Goal: Task Accomplishment & Management: Use online tool/utility

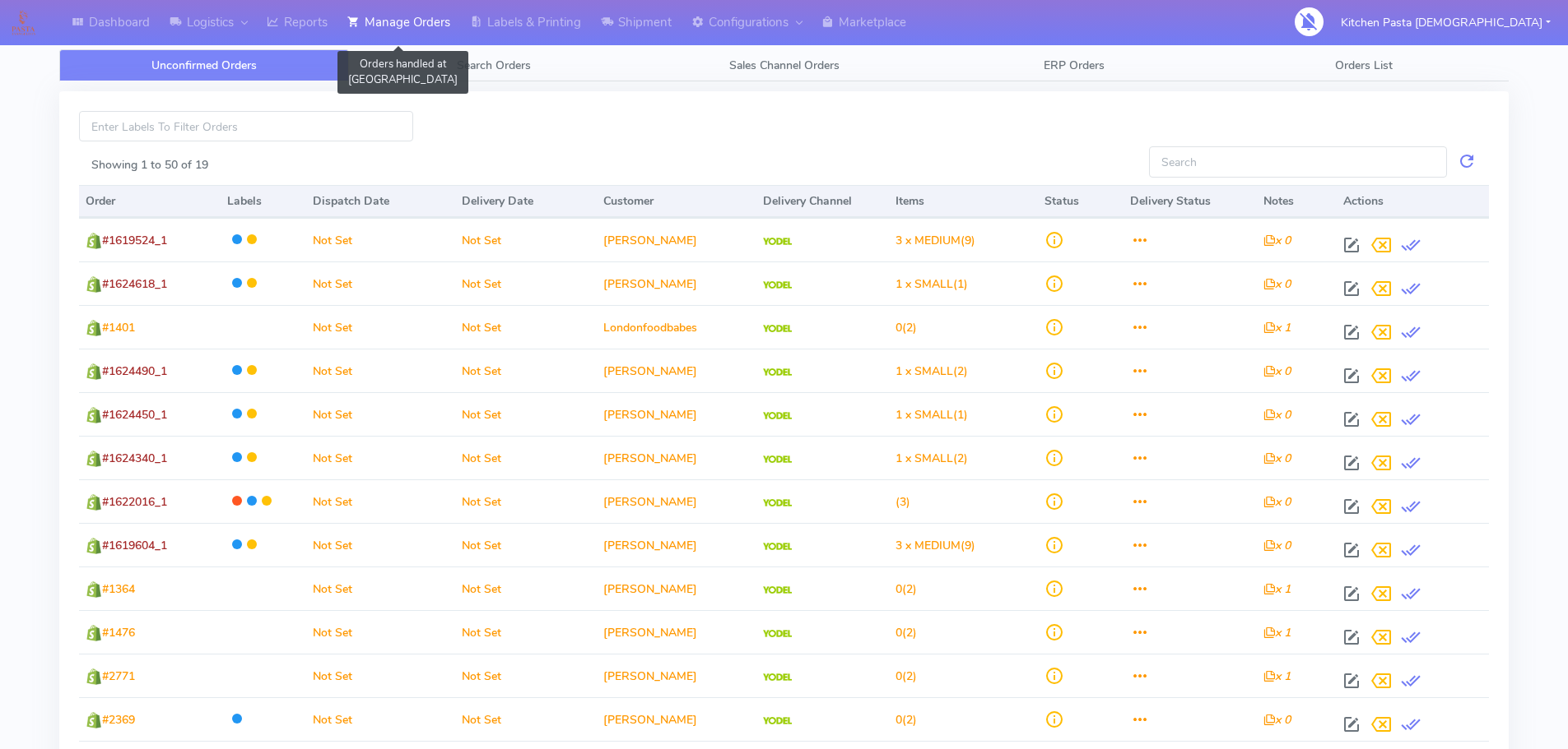
drag, startPoint x: 391, startPoint y: 44, endPoint x: 366, endPoint y: 44, distance: 25.0
click at [391, 44] on link "Manage Orders" at bounding box center [398, 22] width 122 height 45
click at [308, 44] on link "Reports" at bounding box center [296, 22] width 80 height 45
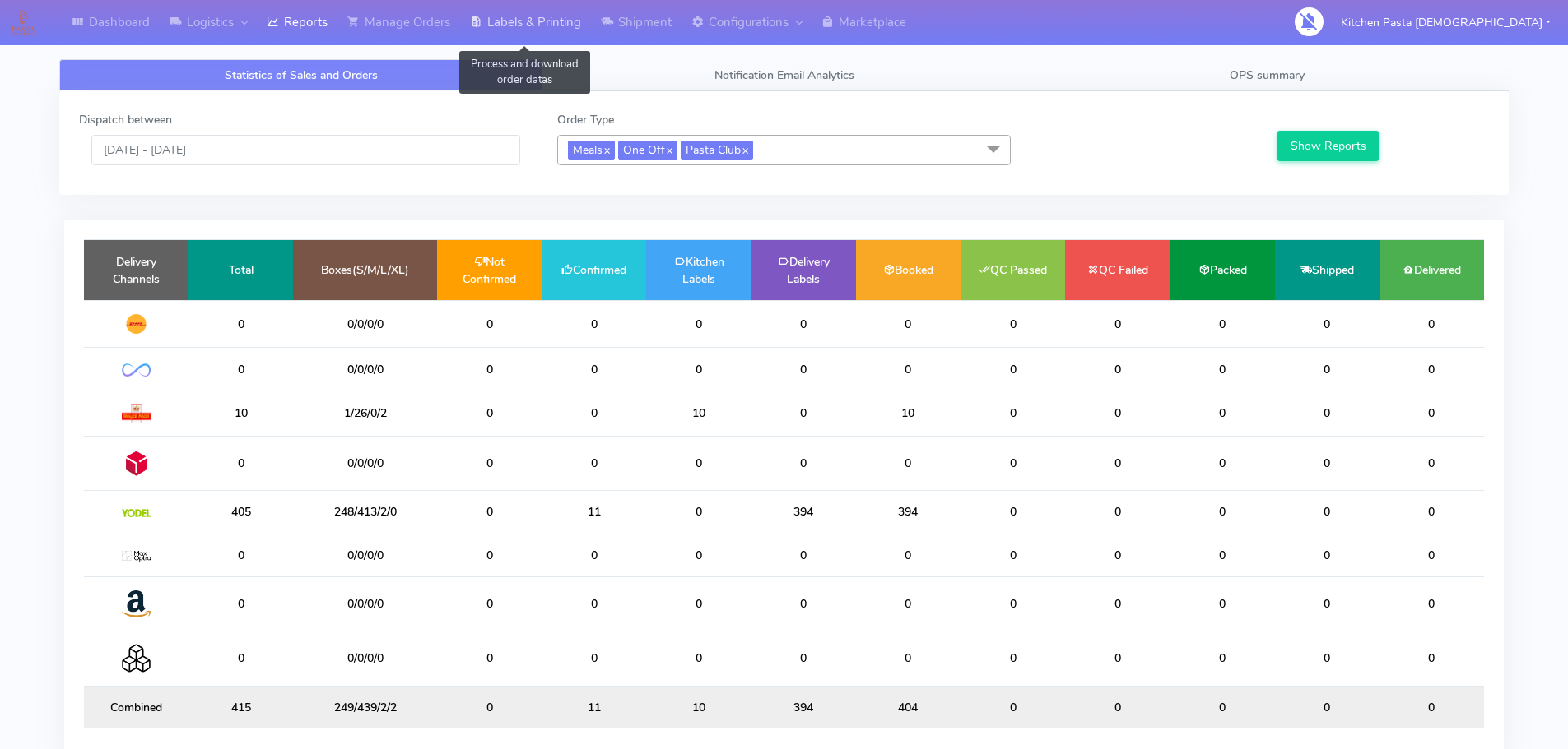
click at [470, 33] on link "Labels & Printing" at bounding box center [525, 22] width 131 height 45
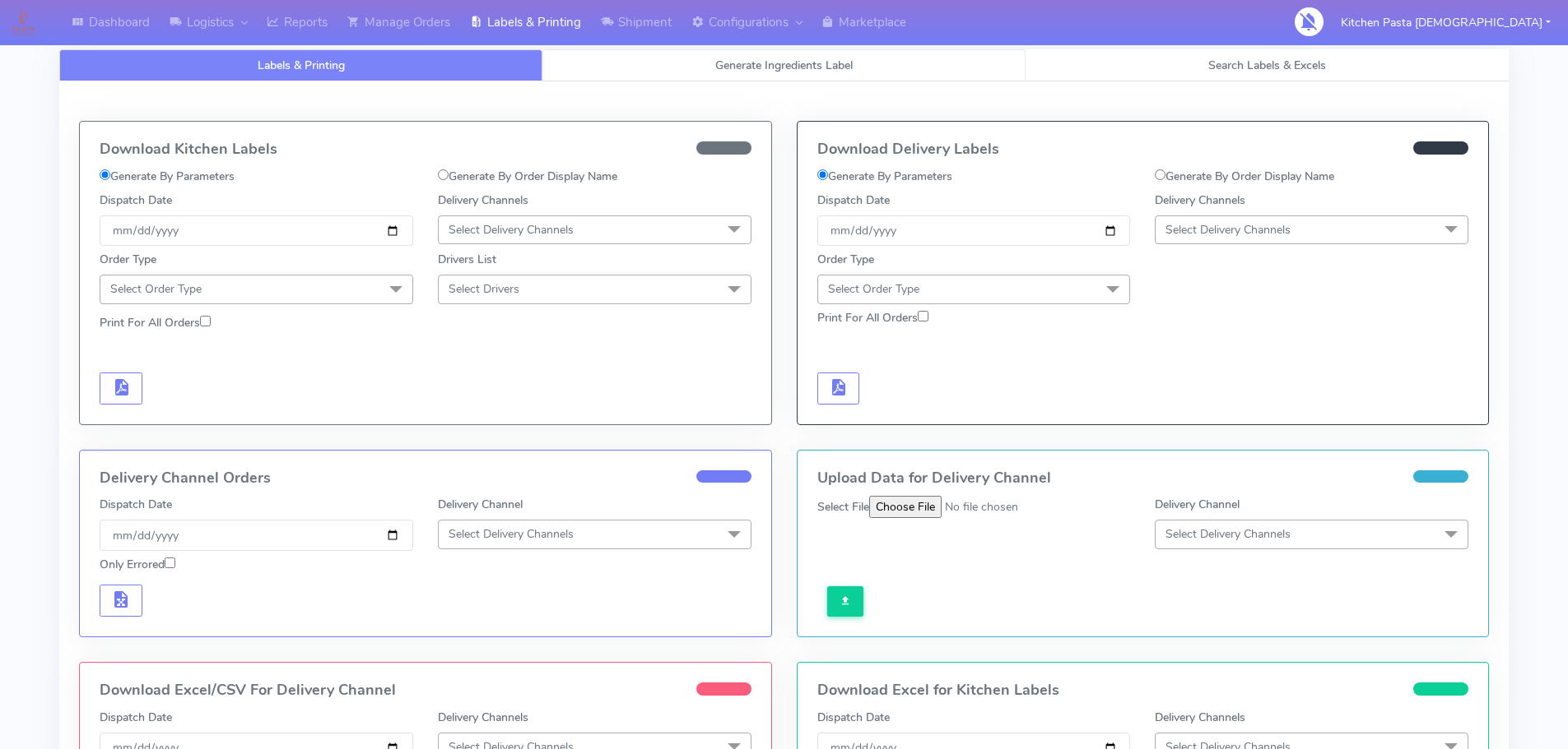
click at [693, 67] on link "Generate Ingredients Label" at bounding box center [784, 65] width 483 height 32
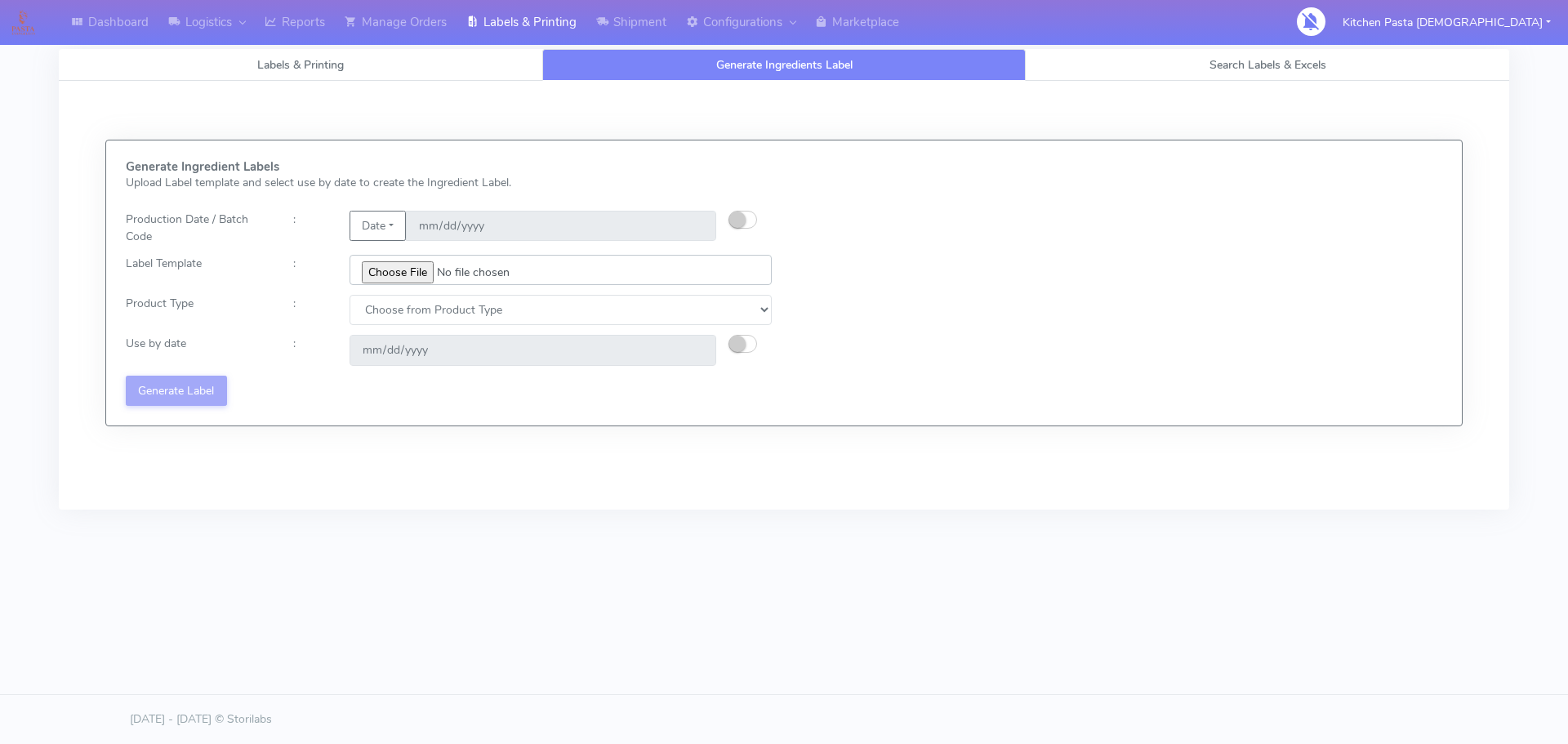
click at [417, 271] on input "file" at bounding box center [560, 269] width 422 height 30
type input "C:\fakepath\Classic Tiramisu V1.jpg"
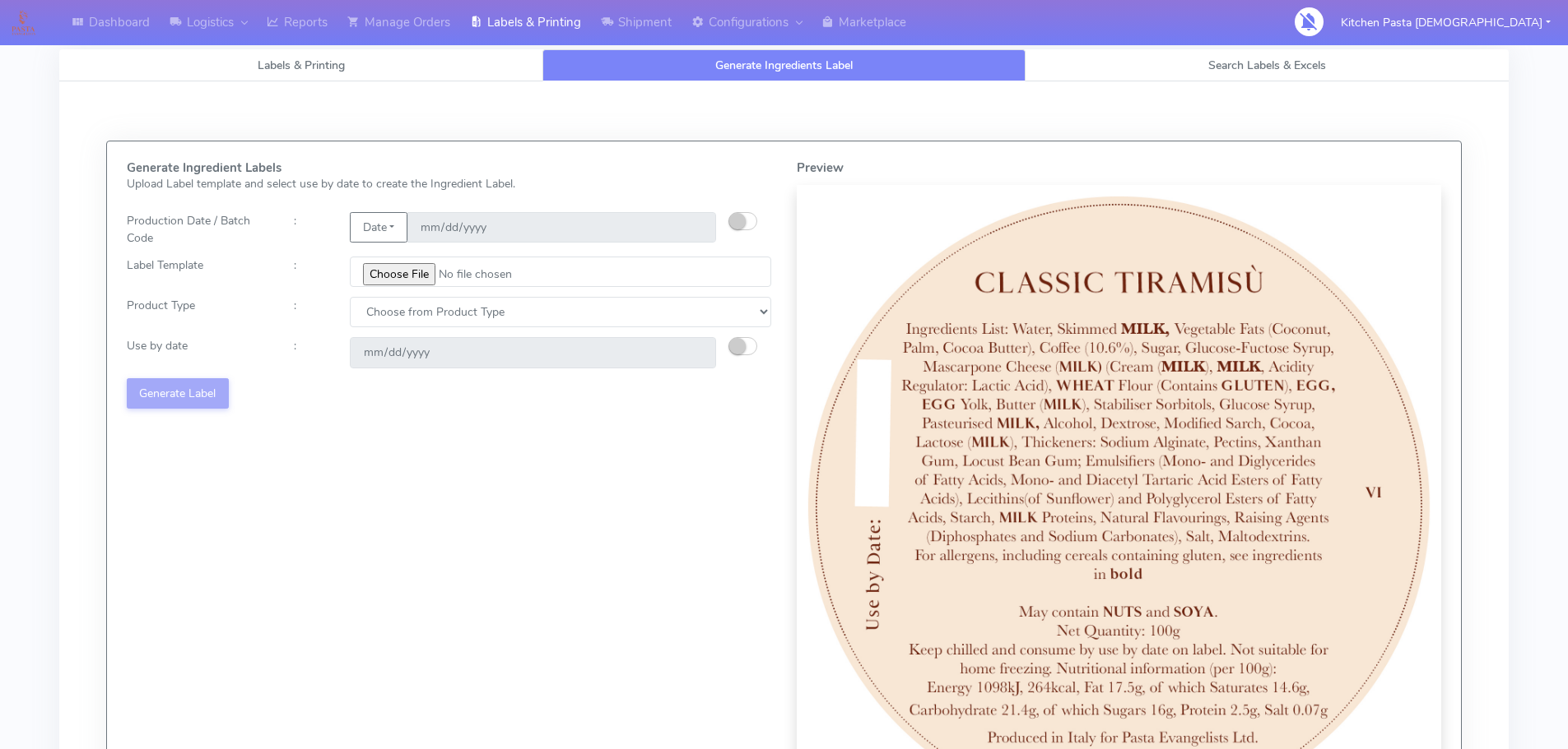
drag, startPoint x: 522, startPoint y: 295, endPoint x: 520, endPoint y: 325, distance: 30.1
click at [522, 296] on div "Generate Ingredient Labels Upload Label template and select use by date to crea…" at bounding box center [449, 495] width 670 height 668
click at [515, 323] on select "Choose from Product Type ECOM ERETAIL CIRCULAR CIRC_DESERTS LASAGNE" at bounding box center [560, 312] width 422 height 30
select select "3"
click at [350, 297] on select "Choose from Product Type ECOM ERETAIL CIRCULAR CIRC_DESERTS LASAGNE" at bounding box center [560, 312] width 422 height 30
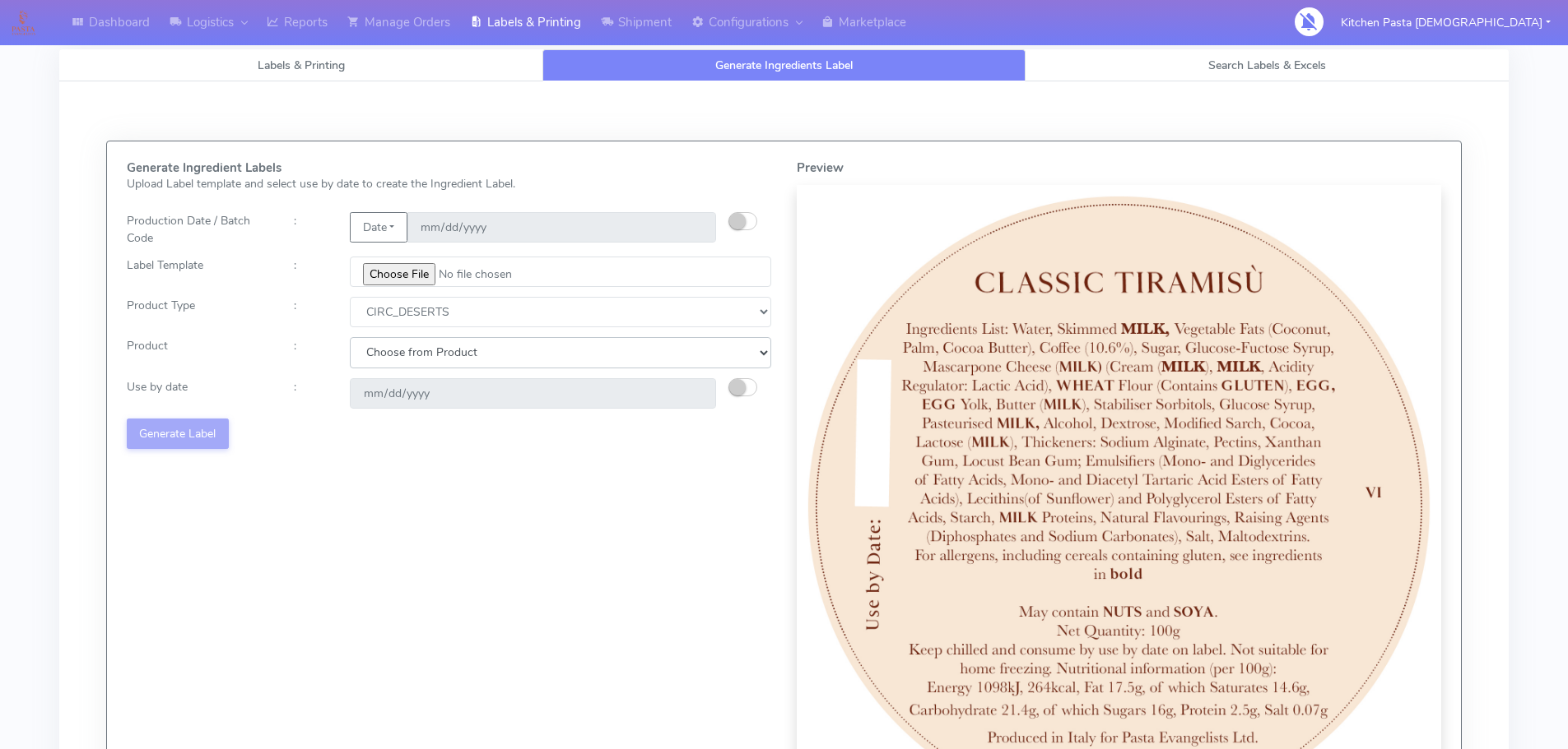
click at [490, 358] on select "Choose from Product CLASSIC_TIRAMISU CREMA_AMARENA PROFITEROLES" at bounding box center [560, 352] width 422 height 30
select select "0"
click at [350, 337] on select "Choose from Product CLASSIC_TIRAMISU CREMA_AMARENA PROFITEROLES" at bounding box center [560, 352] width 422 height 30
type input "[DATE]"
click at [723, 222] on div "Date [DATE]" at bounding box center [533, 229] width 391 height 34
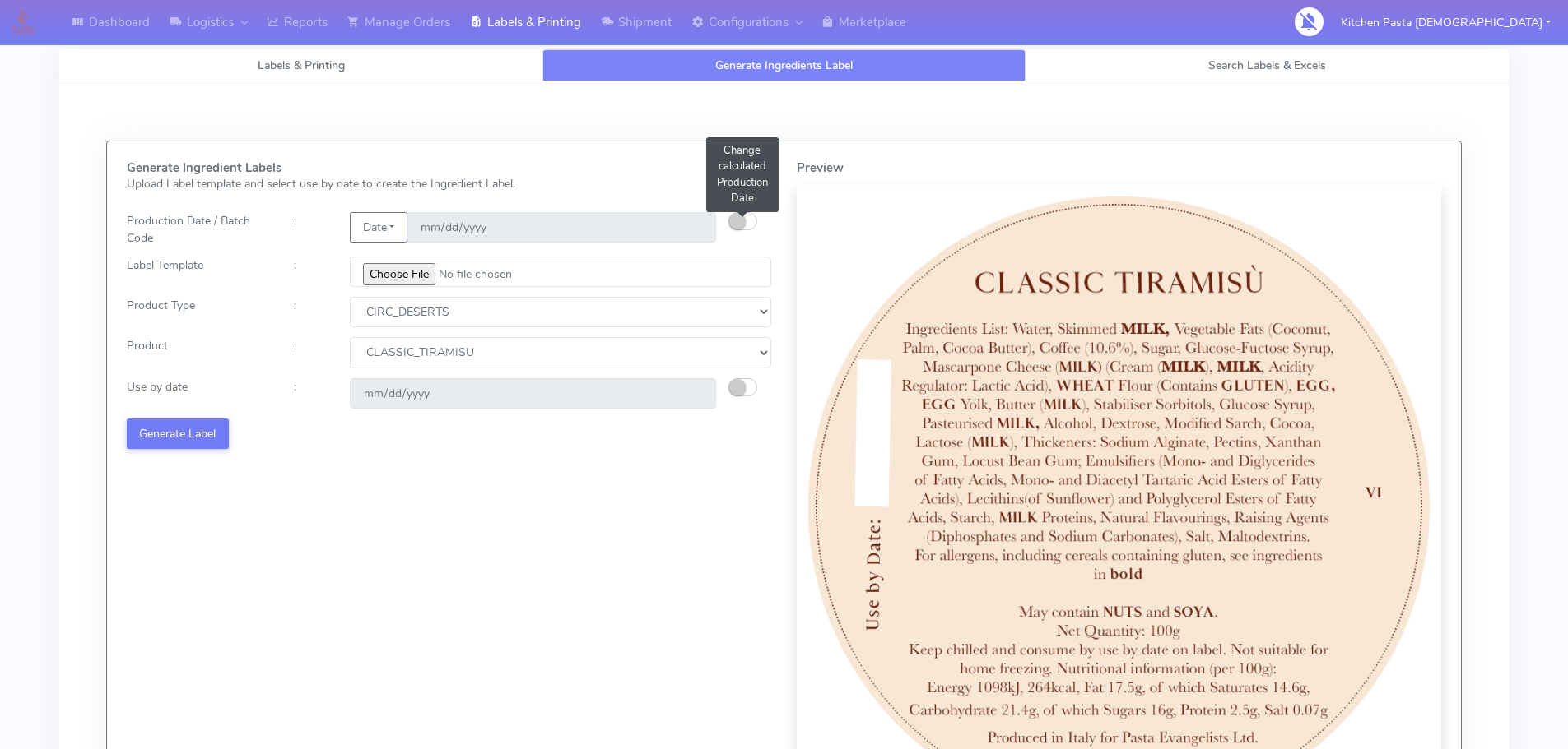
click at [744, 225] on small "button" at bounding box center [737, 221] width 17 height 17
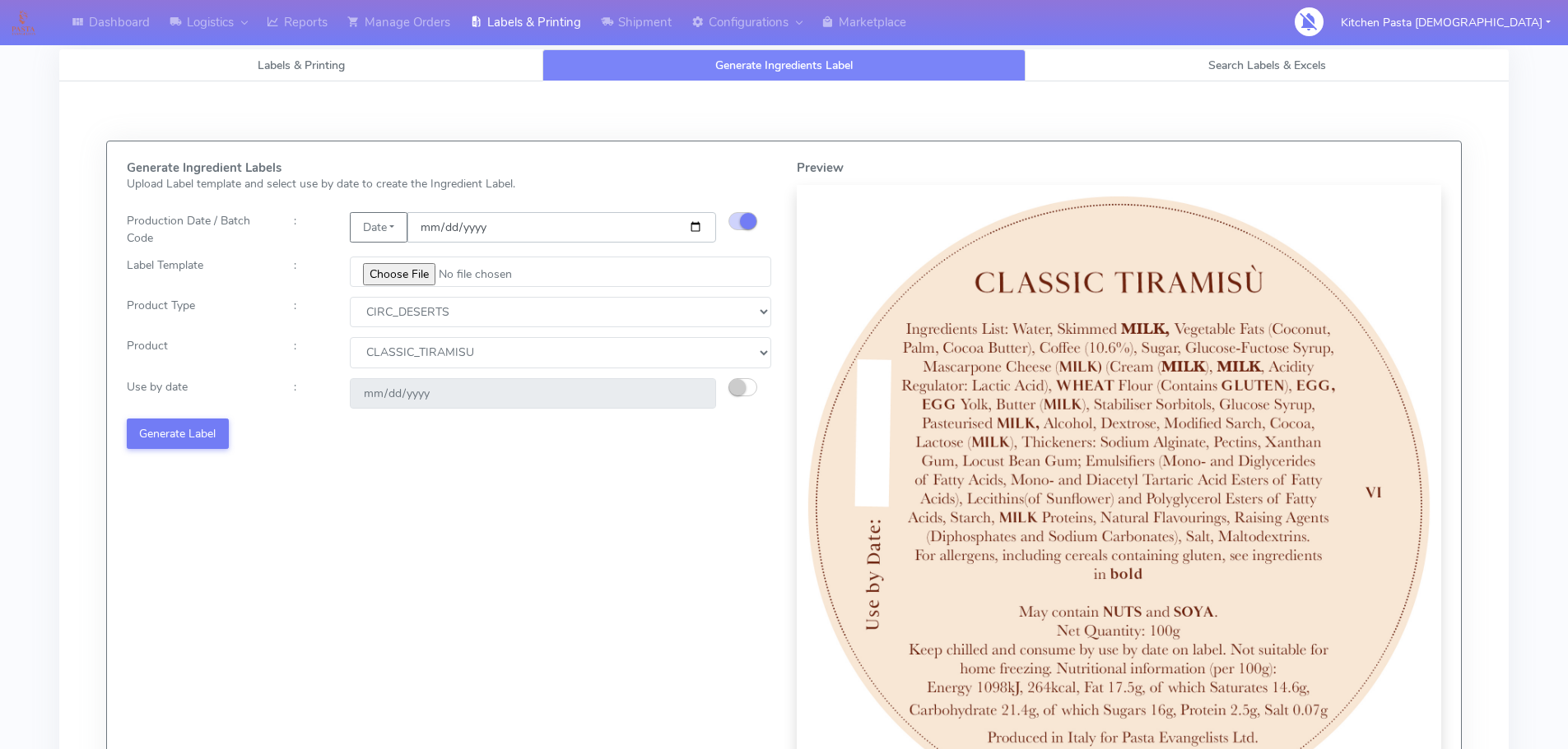
click at [694, 227] on input "[DATE]" at bounding box center [561, 227] width 309 height 30
click at [462, 347] on select "Choose from Product CLASSIC_TIRAMISU CREMA_AMARENA PROFITEROLES" at bounding box center [560, 352] width 422 height 30
click at [350, 337] on select "Choose from Product CLASSIC_TIRAMISU CREMA_AMARENA PROFITEROLES" at bounding box center [560, 352] width 422 height 30
click at [739, 383] on small "button" at bounding box center [737, 387] width 17 height 17
click at [694, 391] on input "[DATE]" at bounding box center [533, 393] width 366 height 30
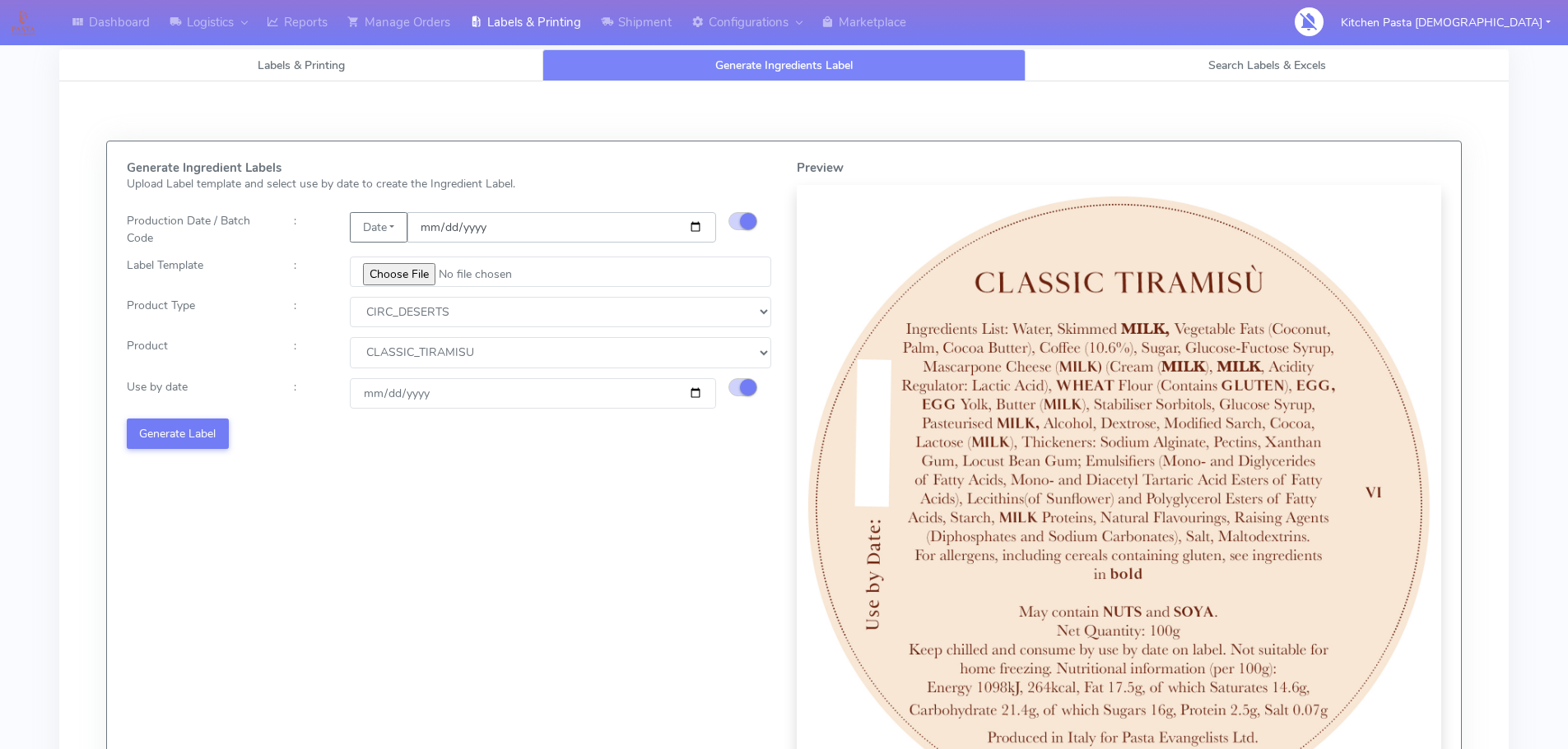
click at [689, 226] on input "[DATE]" at bounding box center [561, 227] width 309 height 30
type input "[DATE]"
click at [688, 396] on input "[DATE]" at bounding box center [533, 393] width 366 height 30
click at [689, 391] on input "[DATE]" at bounding box center [533, 393] width 366 height 30
type input "[DATE]"
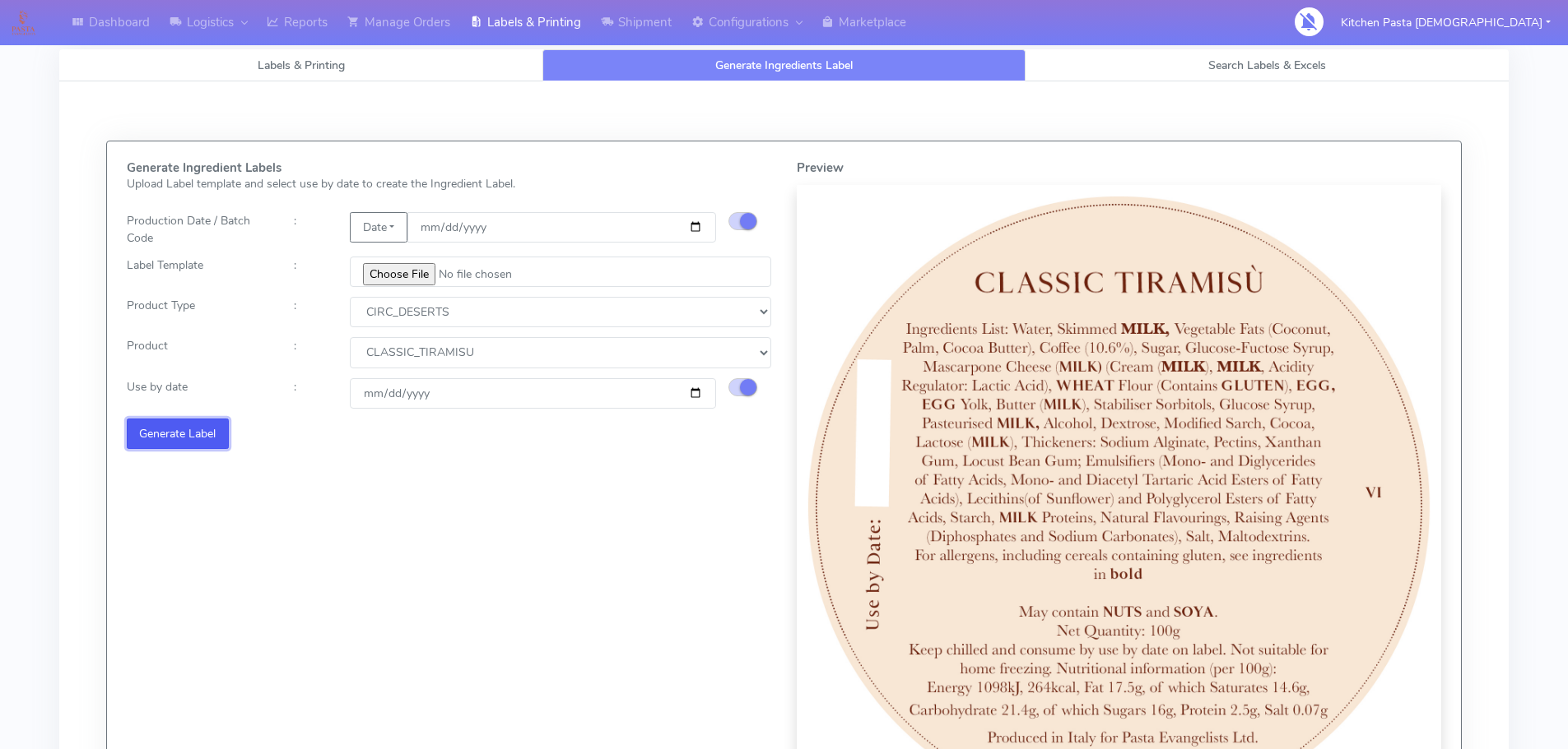
click at [180, 442] on button "Generate Label" at bounding box center [178, 433] width 102 height 30
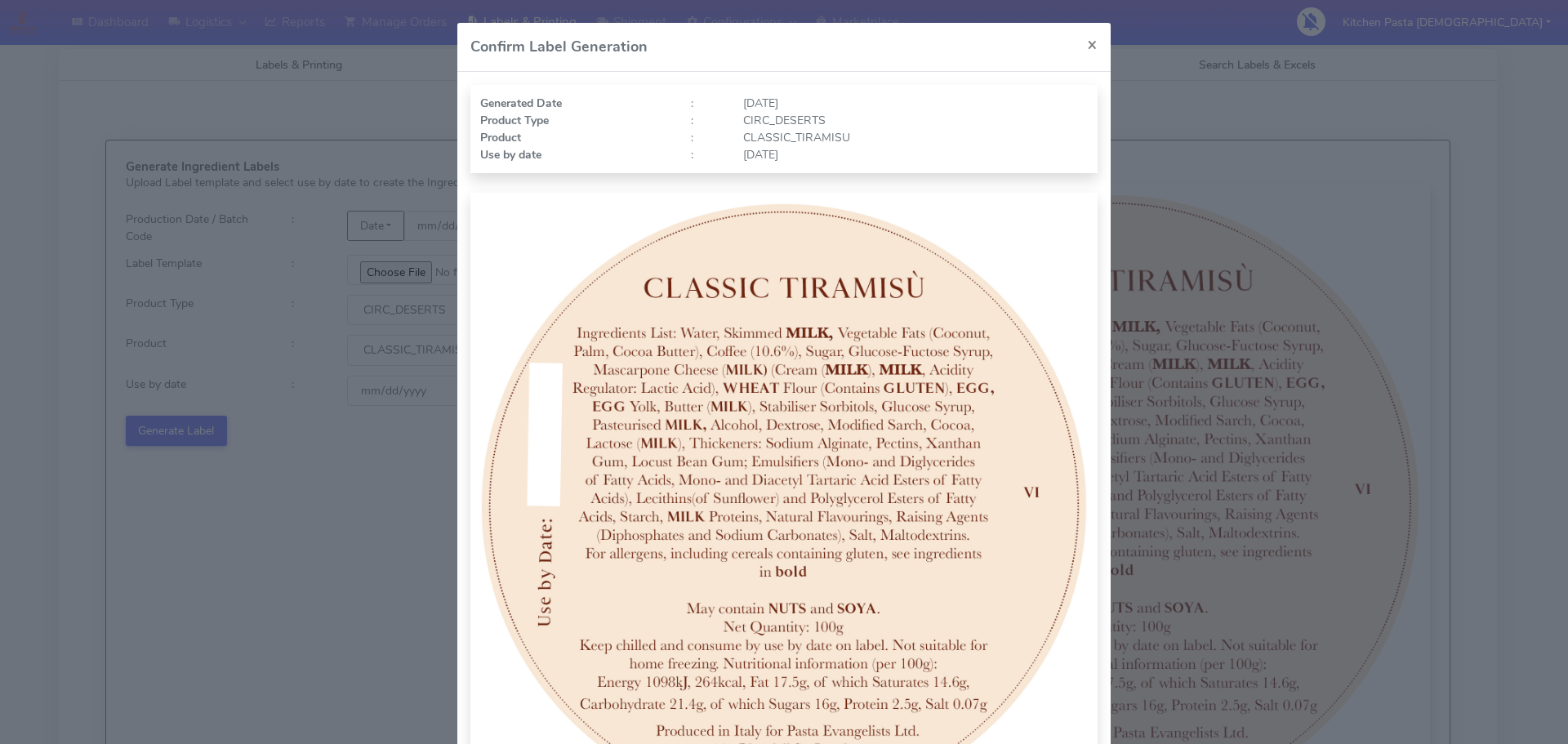
scroll to position [169, 0]
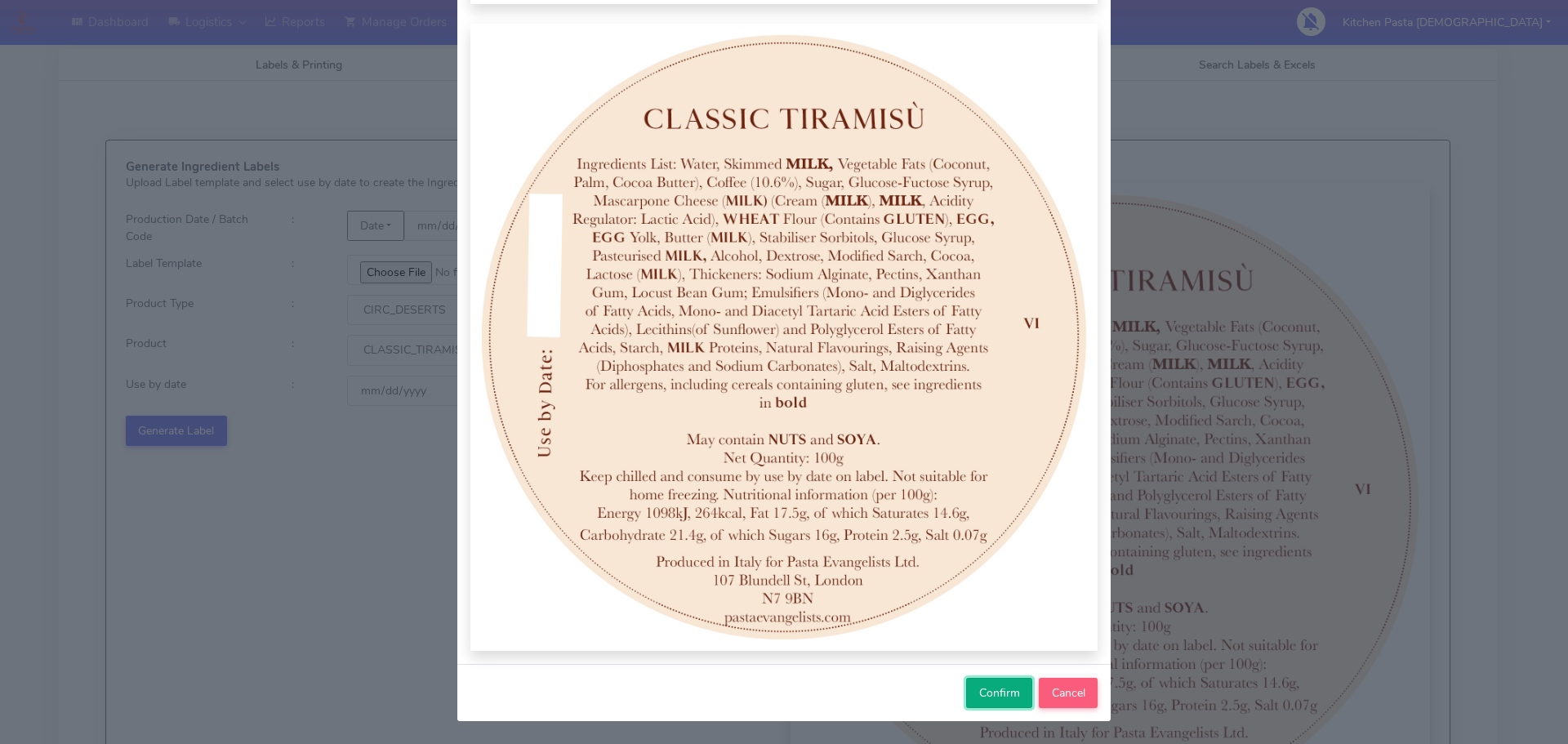
click at [990, 688] on span "Confirm" at bounding box center [1000, 693] width 41 height 16
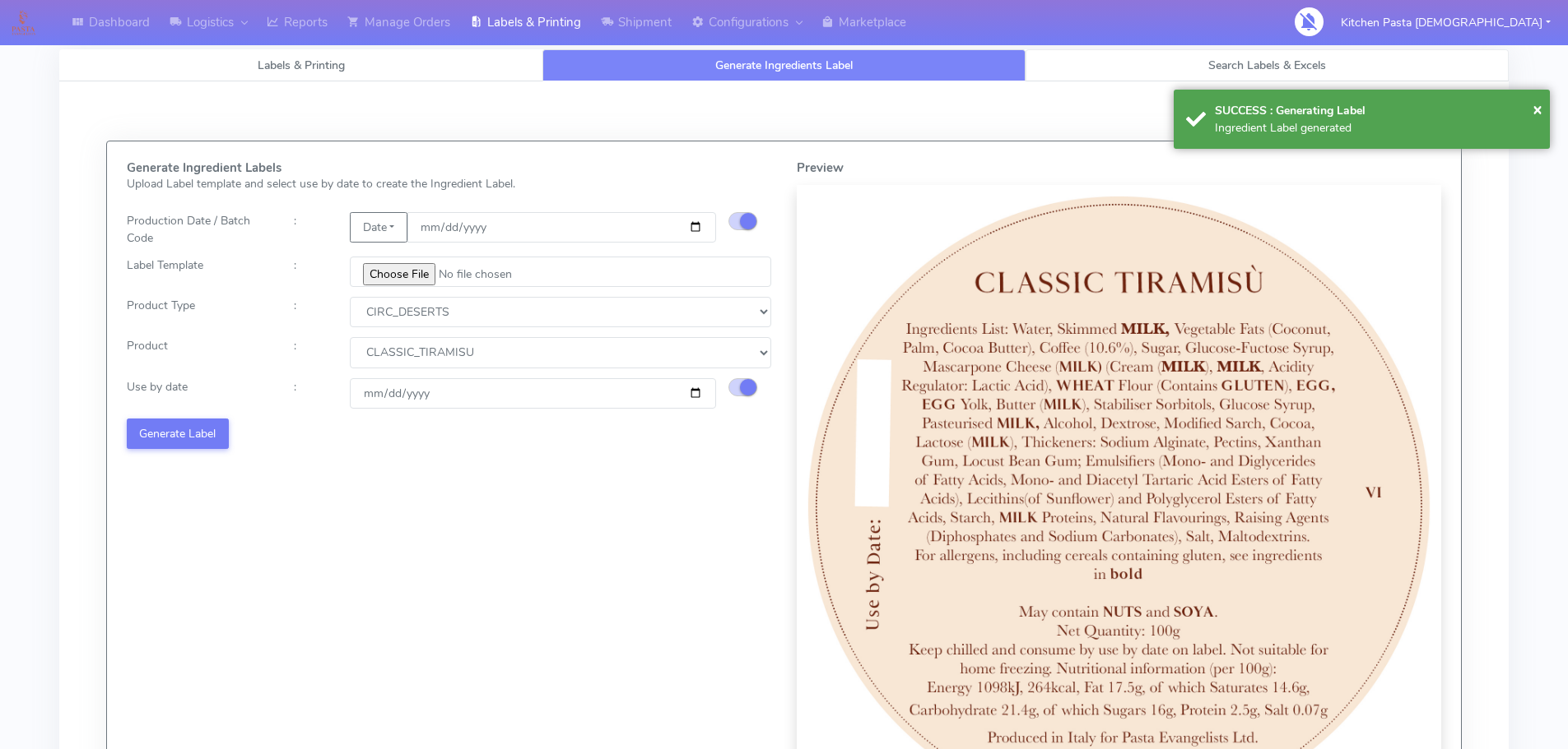
select select
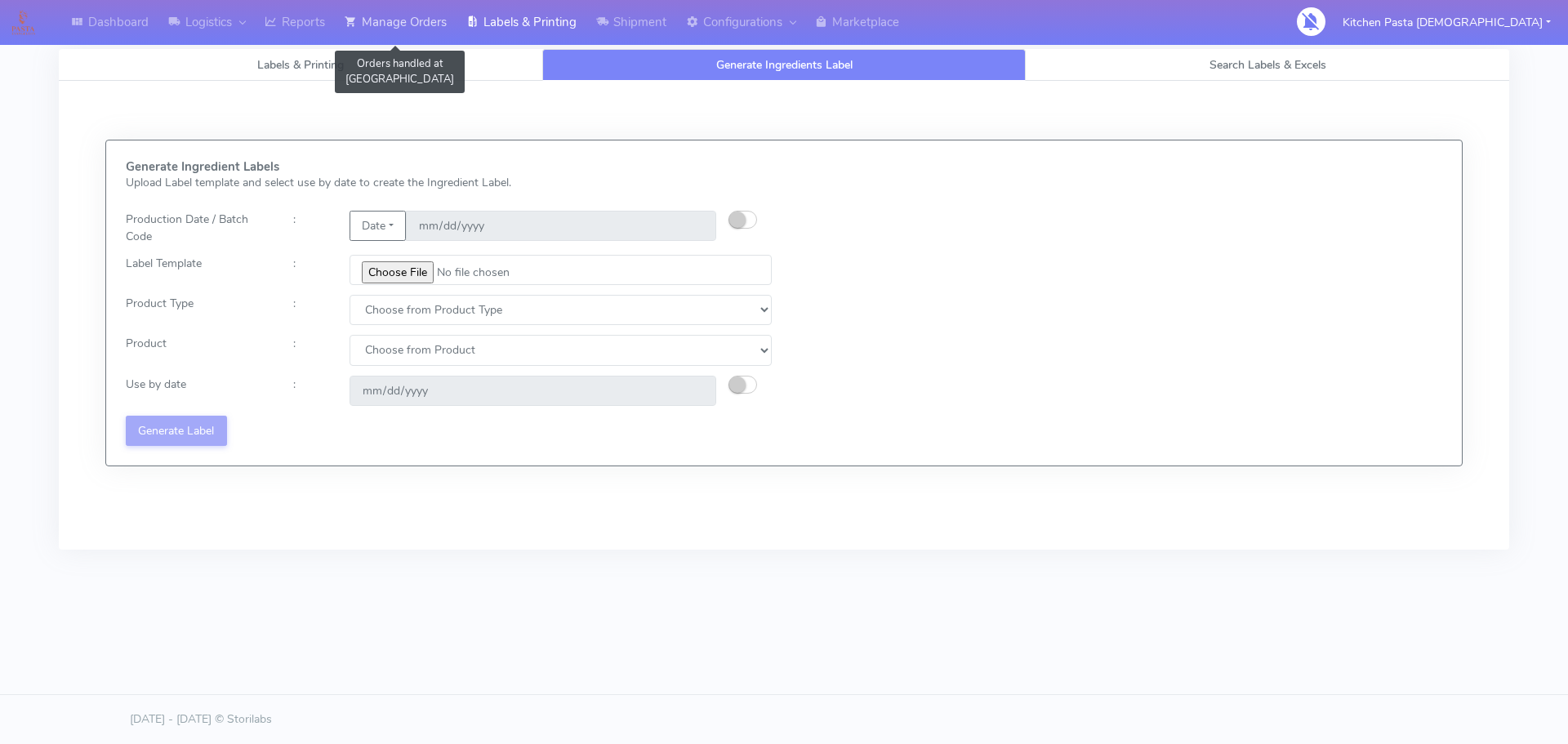
drag, startPoint x: 363, startPoint y: 23, endPoint x: 342, endPoint y: 28, distance: 21.6
click at [363, 23] on link "Manage Orders" at bounding box center [395, 22] width 121 height 45
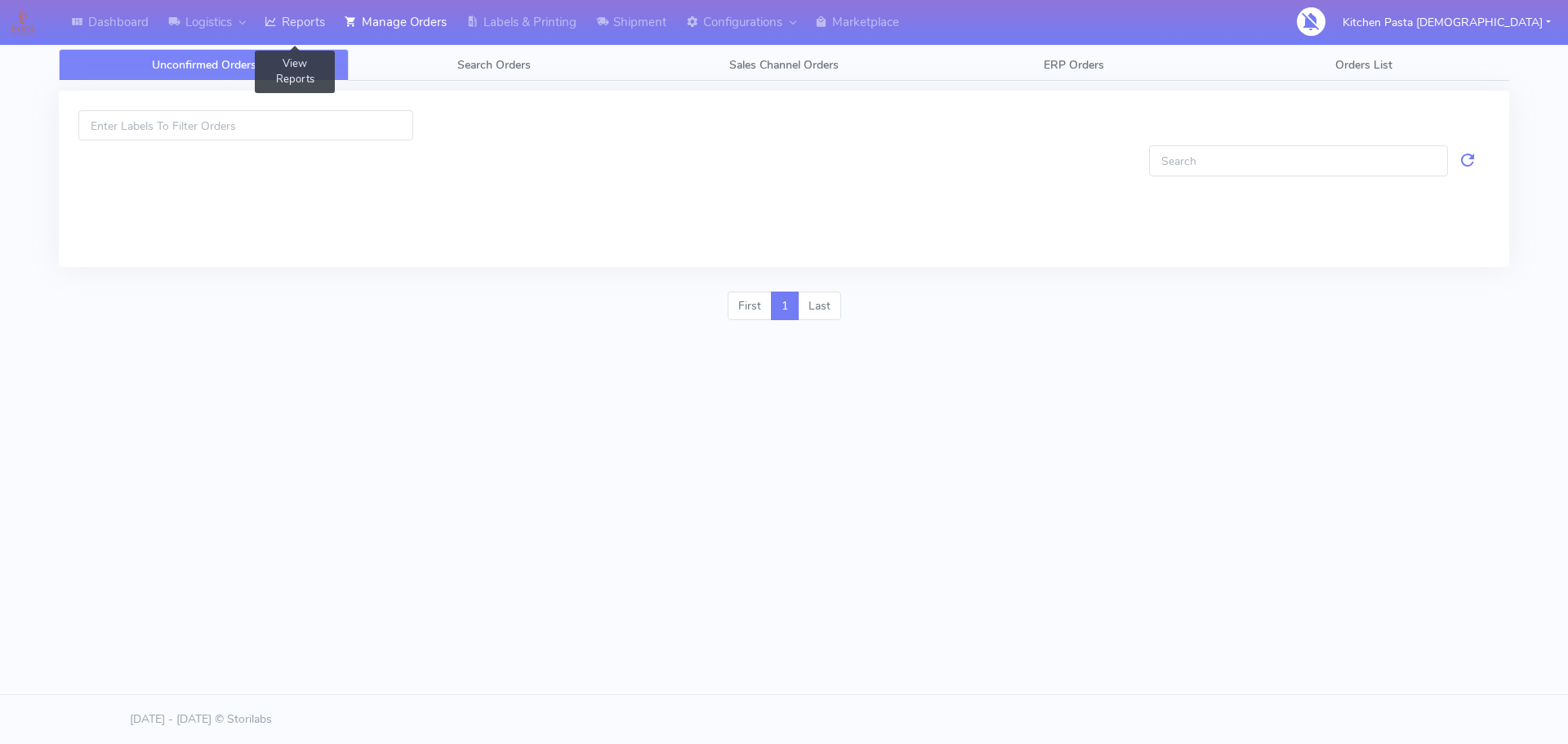
click at [301, 31] on link "Reports" at bounding box center [294, 22] width 80 height 45
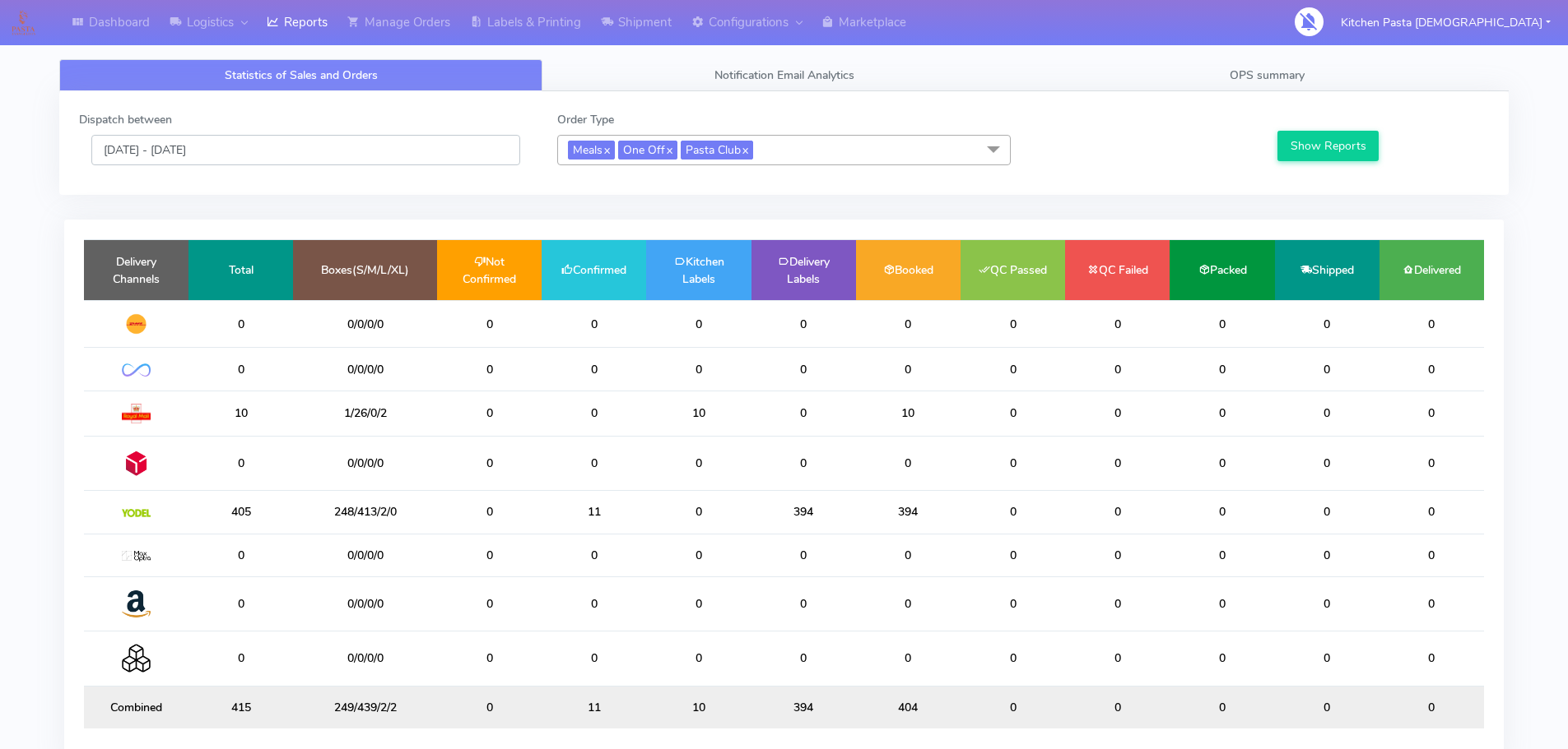
click at [333, 162] on input "[DATE] - [DATE]" at bounding box center [305, 150] width 428 height 30
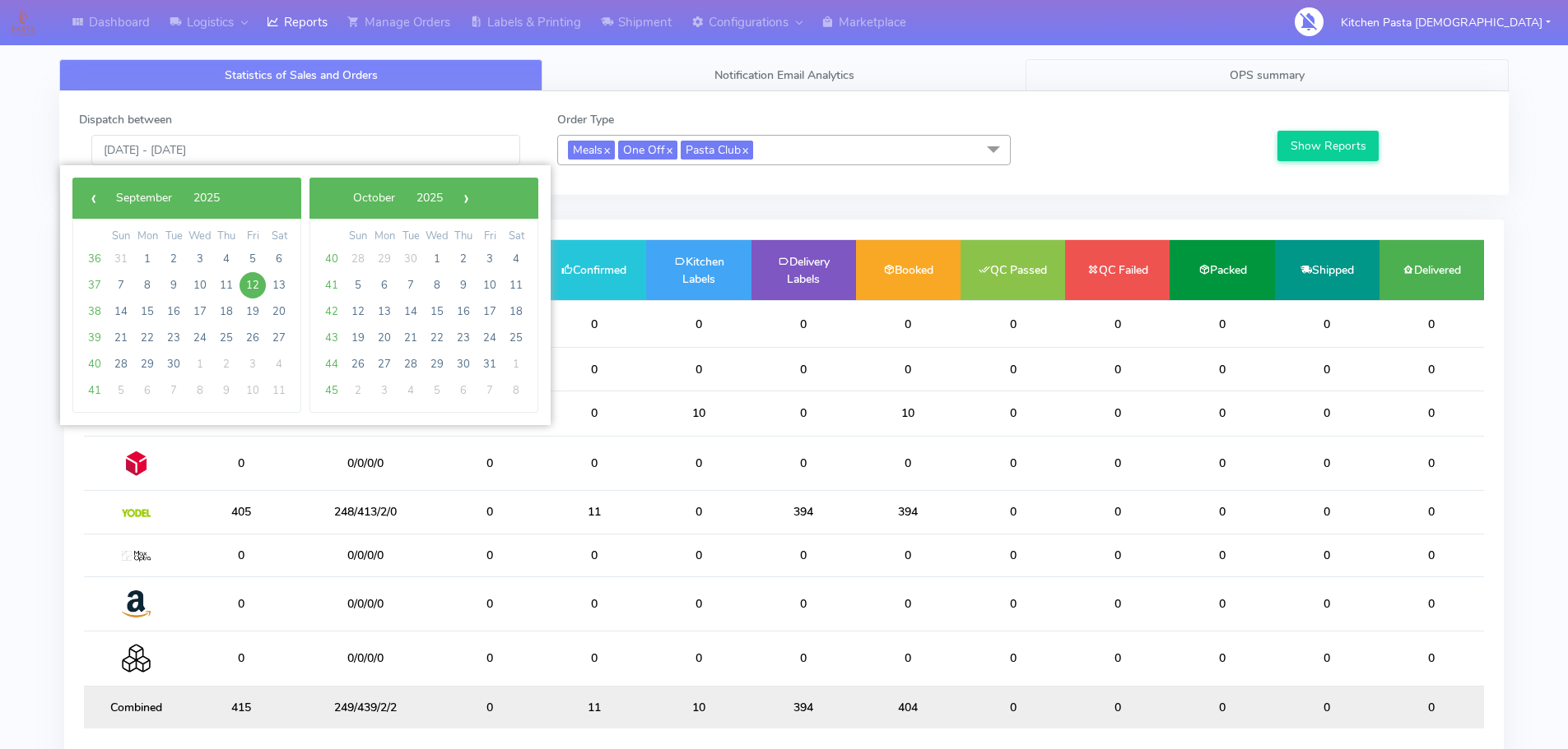
click at [1242, 70] on span "OPS summary" at bounding box center [1267, 75] width 75 height 16
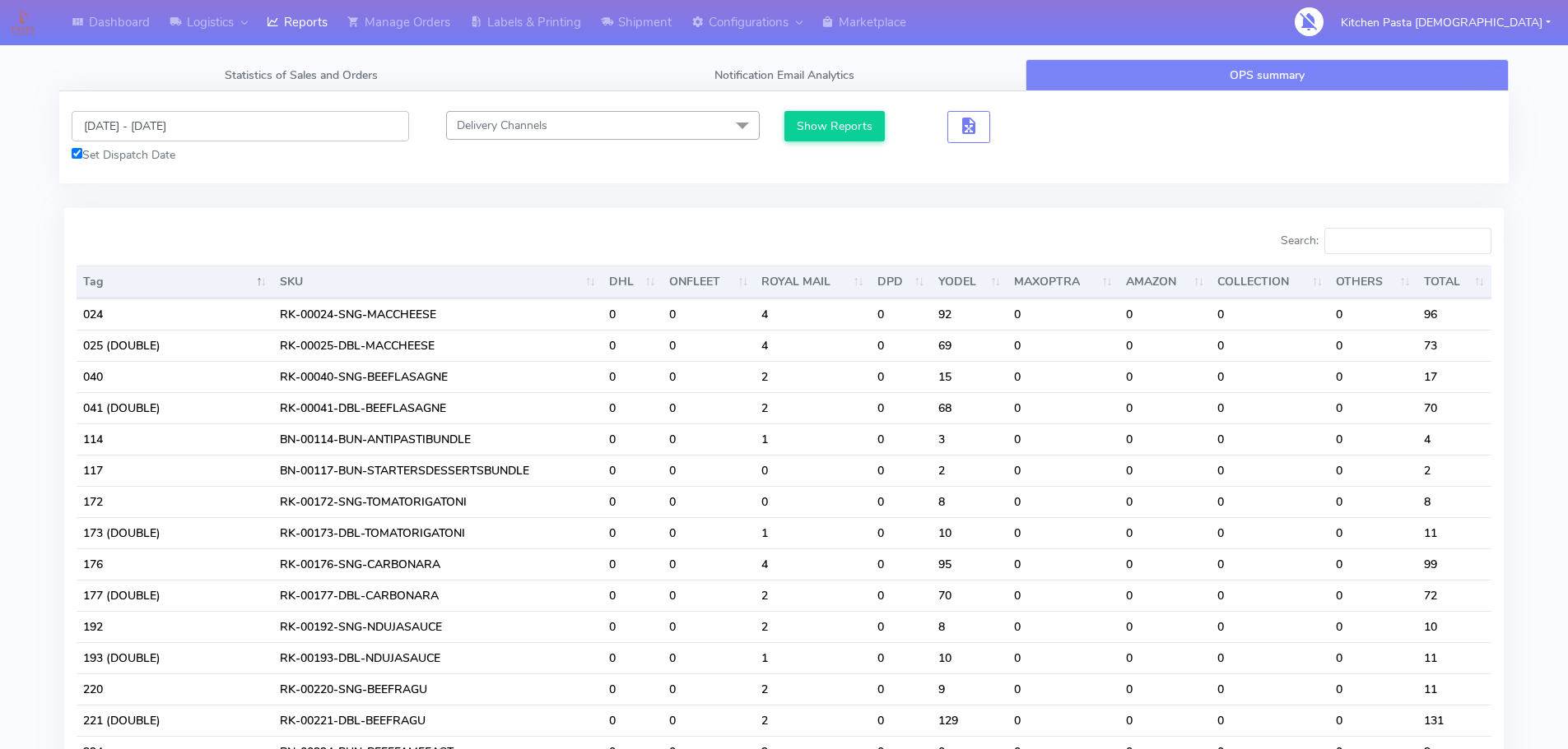
click at [268, 117] on input "[DATE] - [DATE]" at bounding box center [240, 126] width 337 height 30
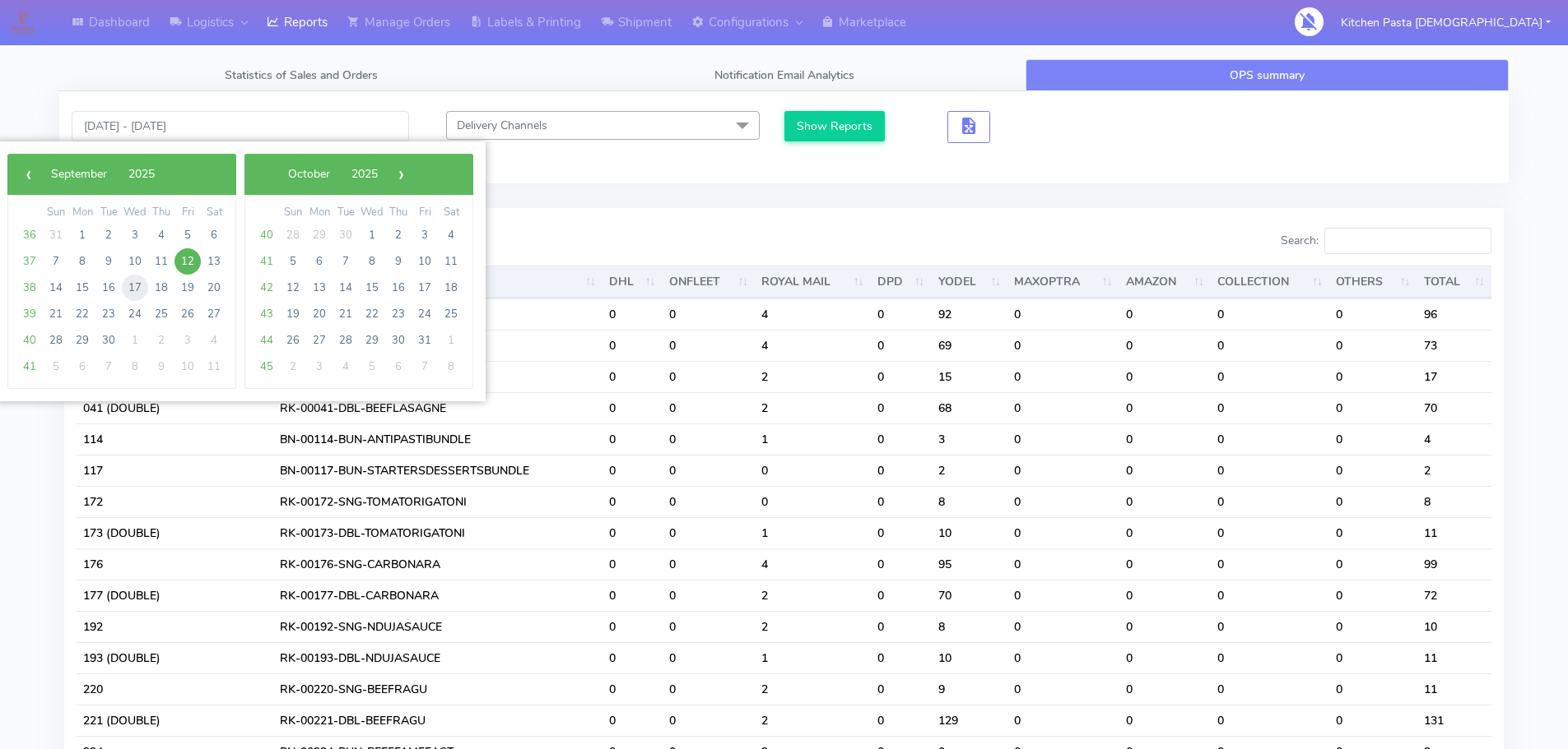
click at [131, 284] on span "17" at bounding box center [135, 287] width 26 height 26
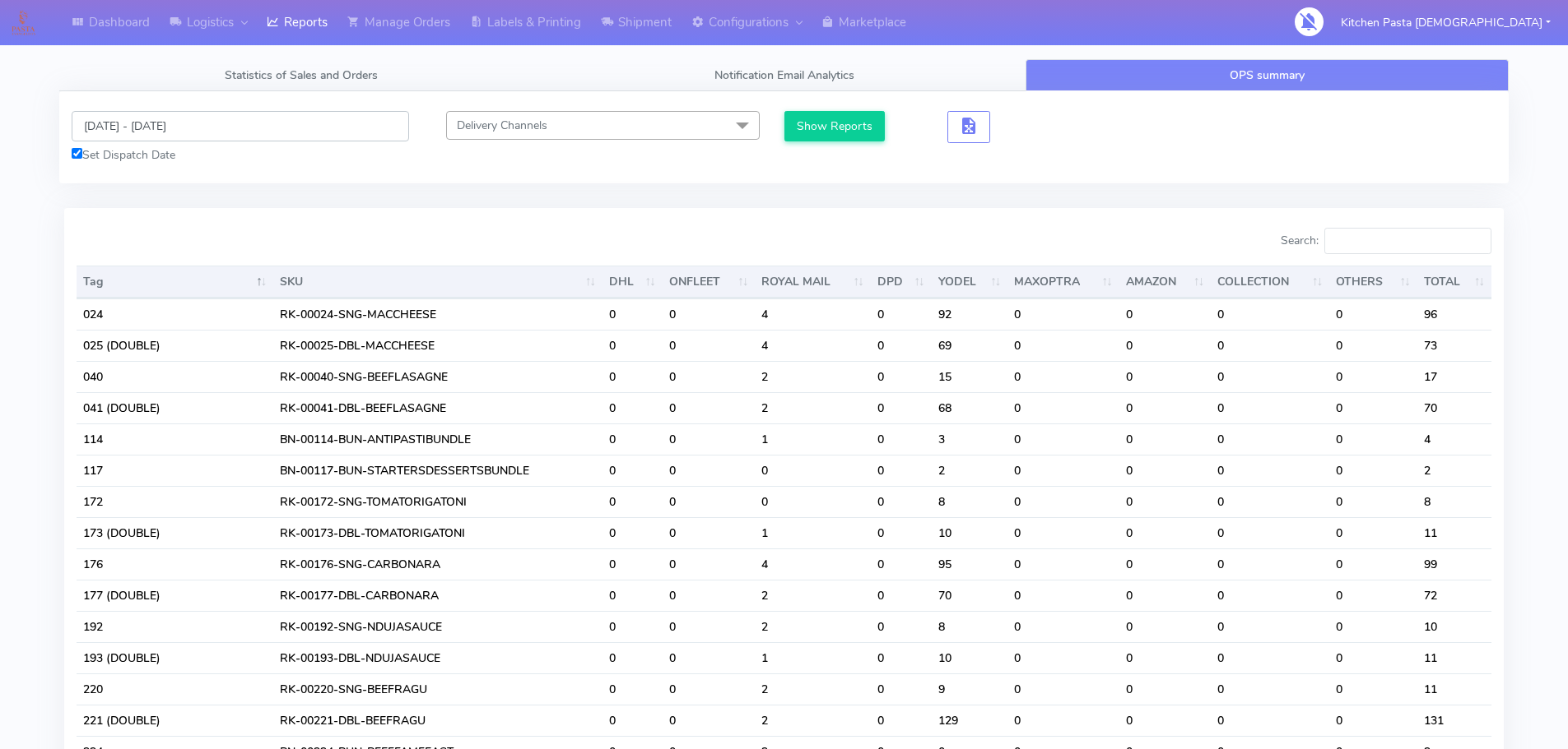
drag, startPoint x: 266, startPoint y: 128, endPoint x: 267, endPoint y: 141, distance: 13.0
click at [267, 128] on input "[DATE] - [DATE]" at bounding box center [240, 126] width 337 height 30
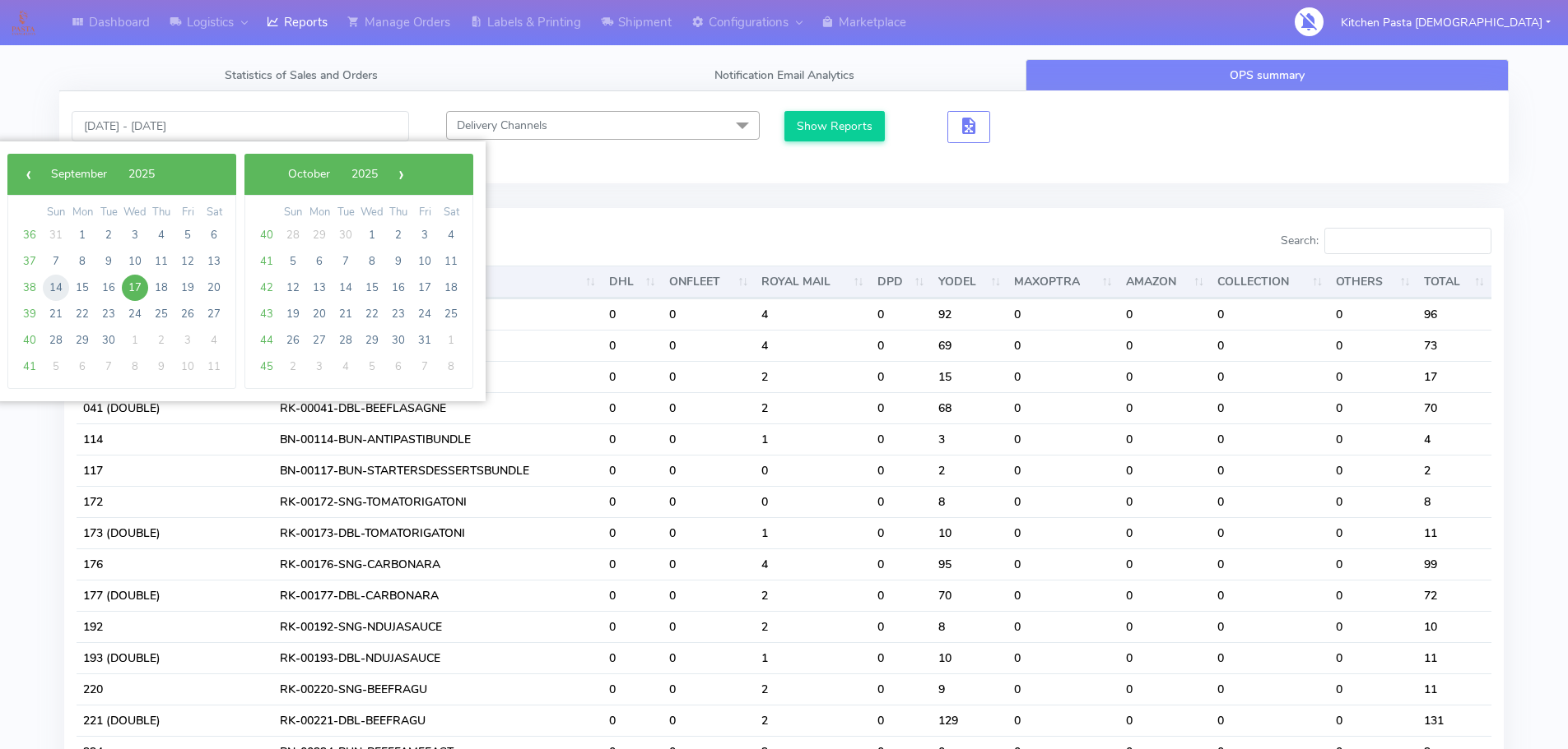
click at [62, 289] on span "14" at bounding box center [56, 287] width 26 height 26
type input "[DATE] - [DATE]"
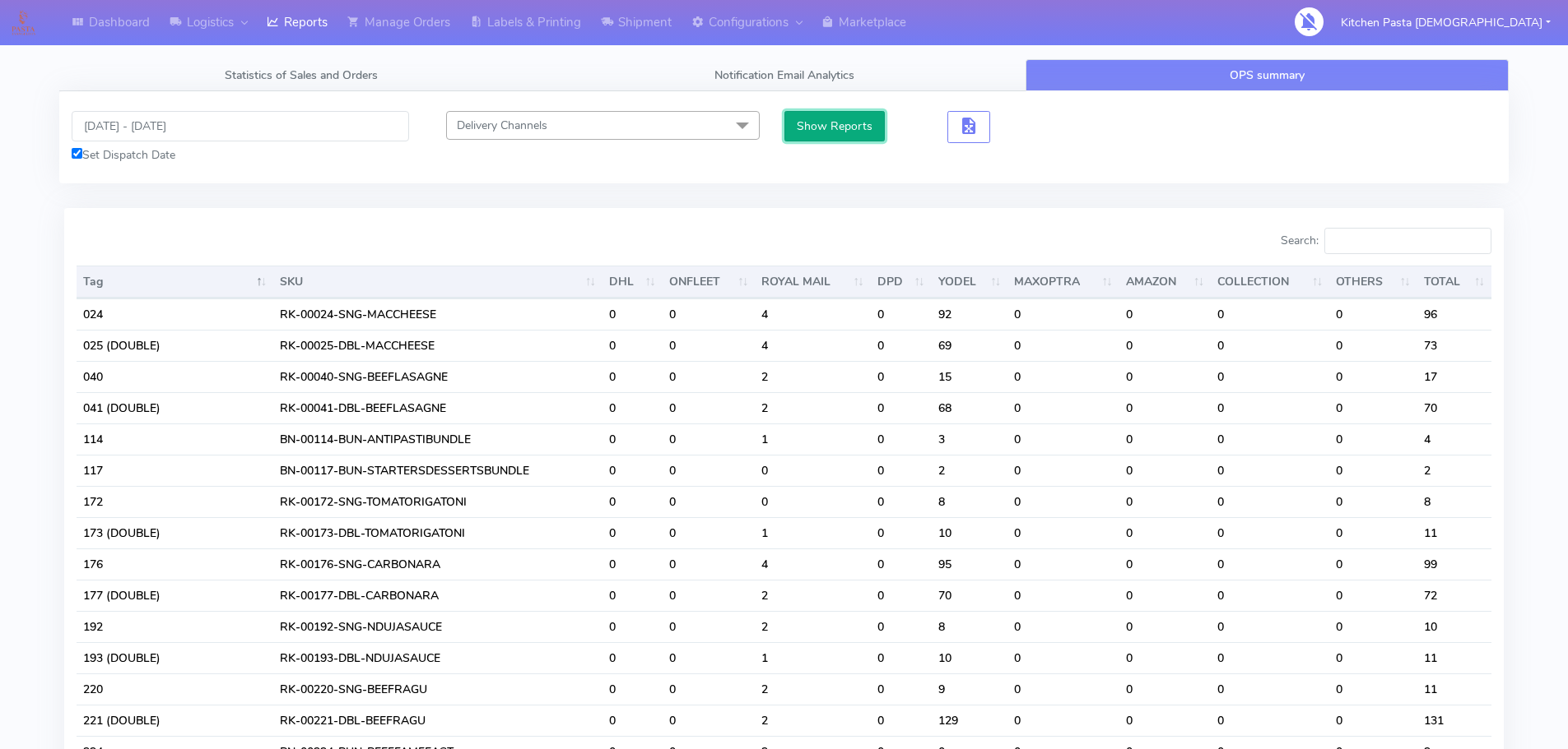
click at [817, 129] on button "Show Reports" at bounding box center [834, 126] width 101 height 30
click at [1403, 249] on input "Search:" at bounding box center [1408, 241] width 167 height 26
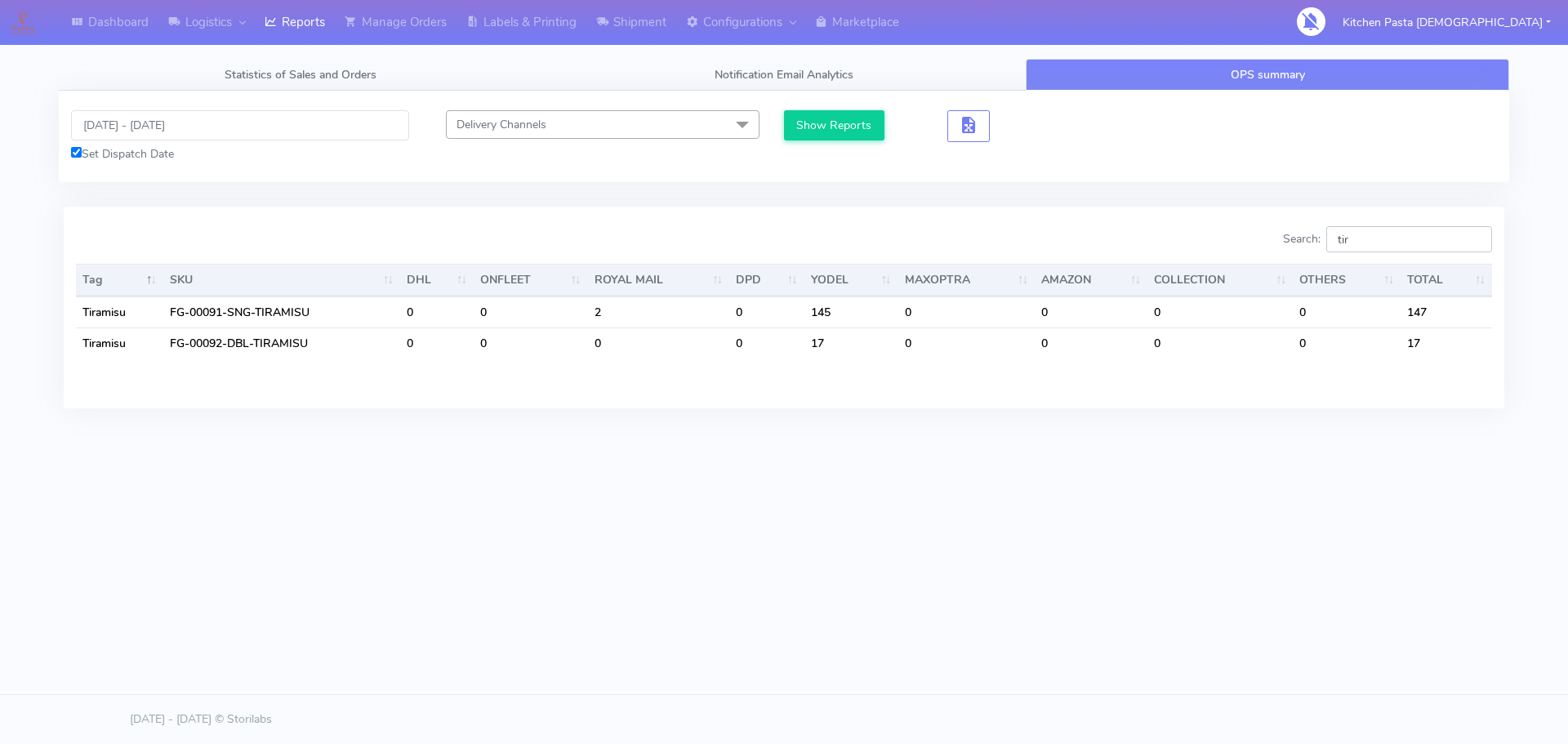
type input "tir"
drag, startPoint x: 1387, startPoint y: 241, endPoint x: 1222, endPoint y: 248, distance: 165.1
click at [1222, 248] on div "Search: tir" at bounding box center [1144, 243] width 696 height 33
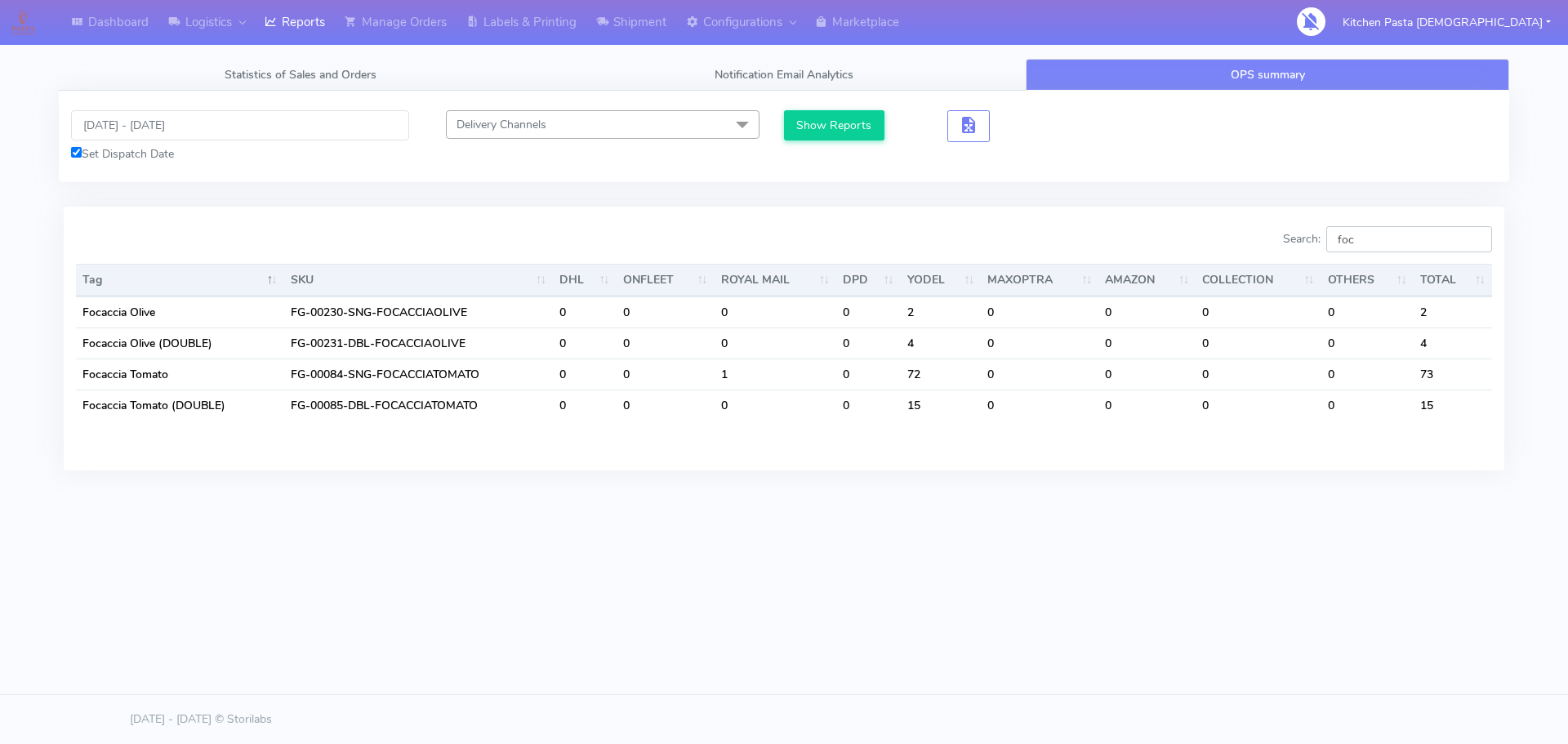
drag, startPoint x: 1386, startPoint y: 244, endPoint x: 1249, endPoint y: 234, distance: 137.4
click at [1253, 233] on div "Search: foc" at bounding box center [1144, 243] width 696 height 33
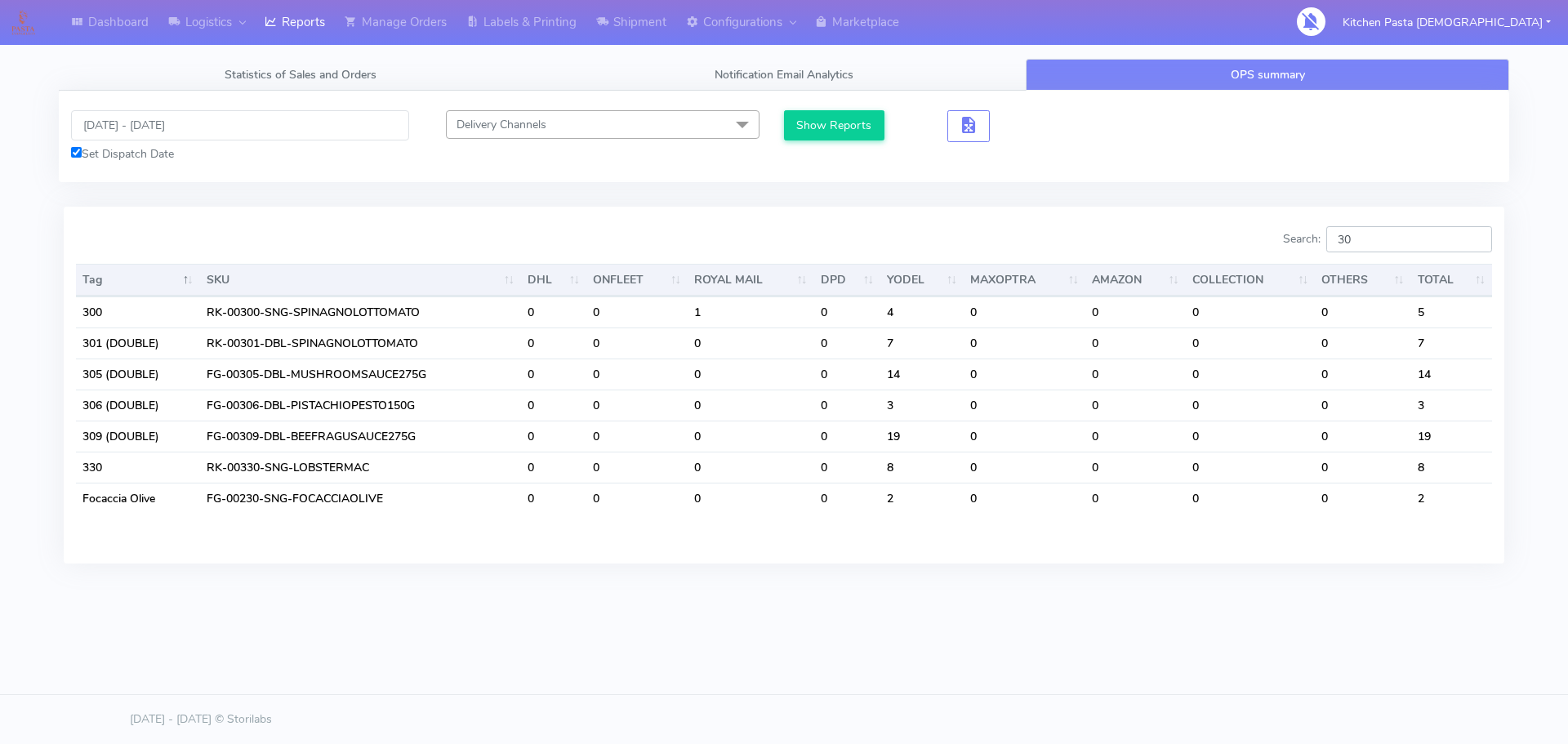
type input "3"
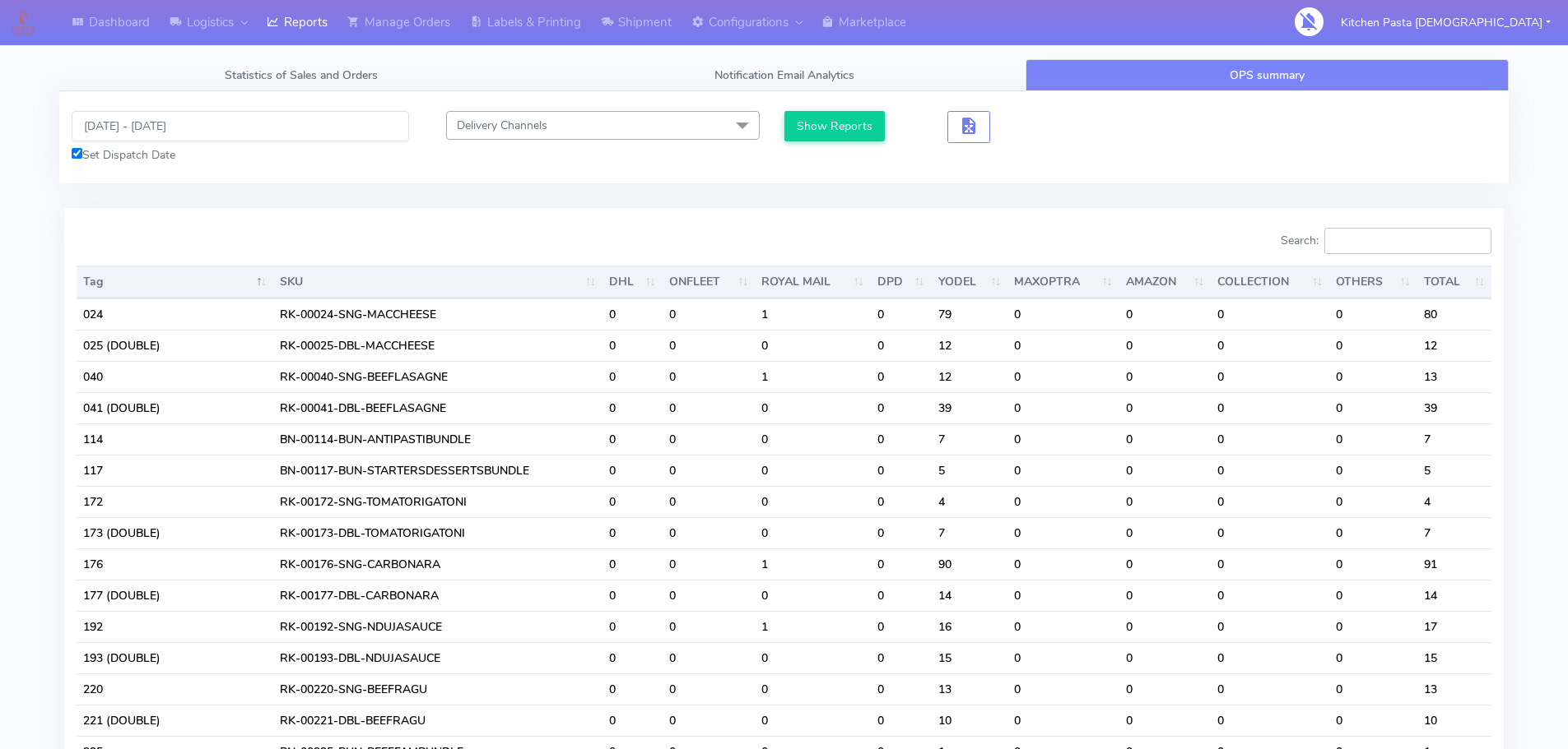
click at [1386, 236] on input "Search:" at bounding box center [1408, 241] width 167 height 26
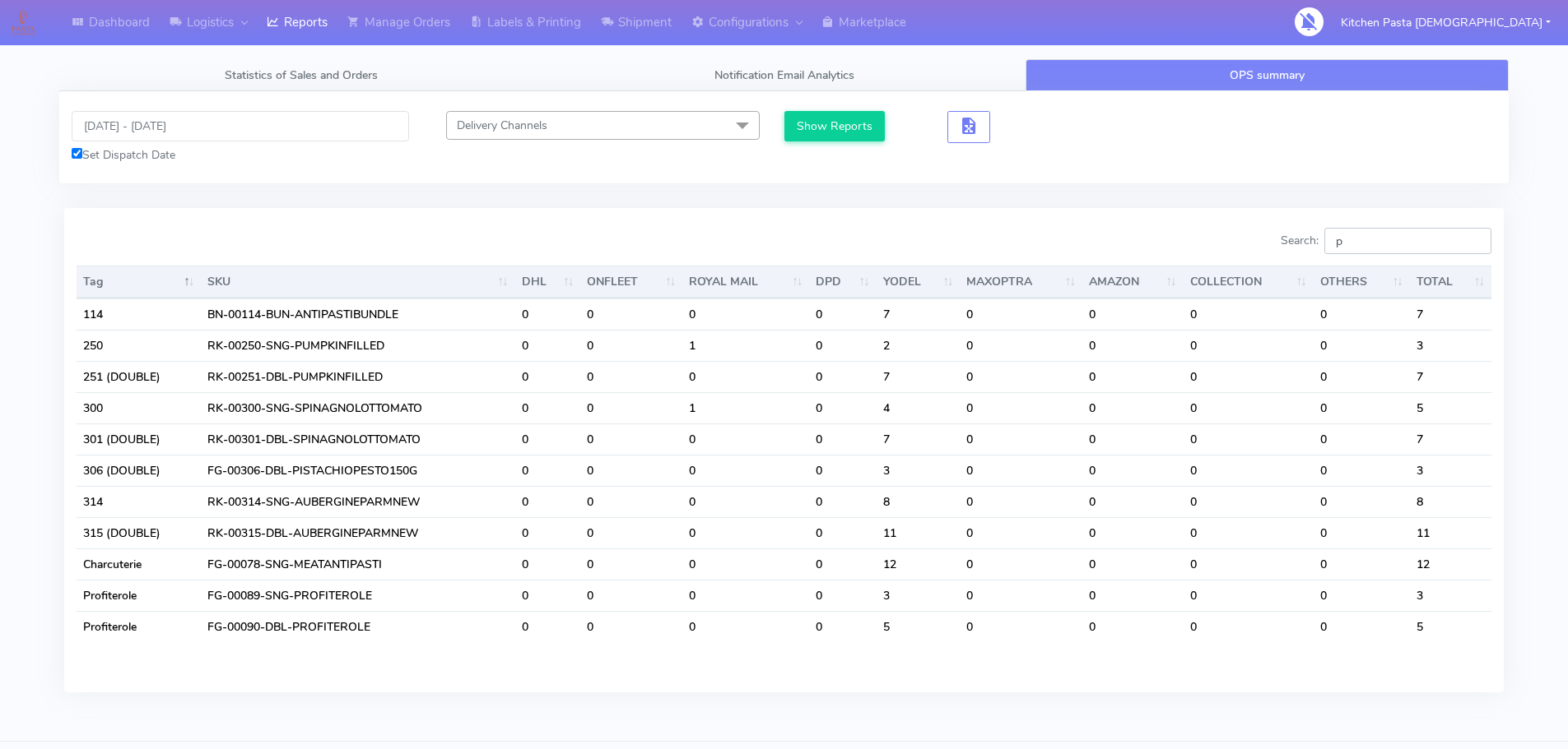
type input "pr"
